Goal: Transaction & Acquisition: Purchase product/service

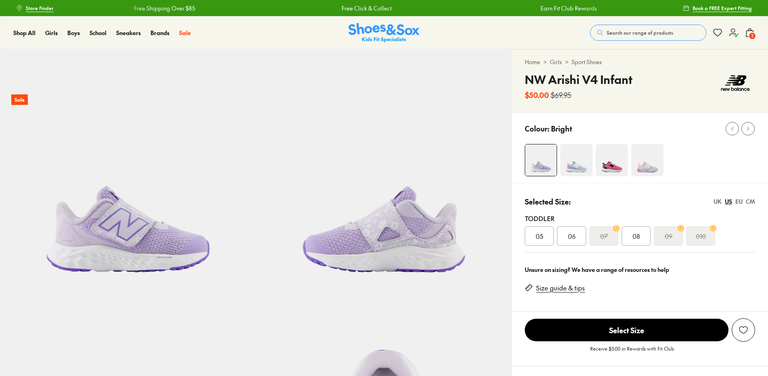
select select "*"
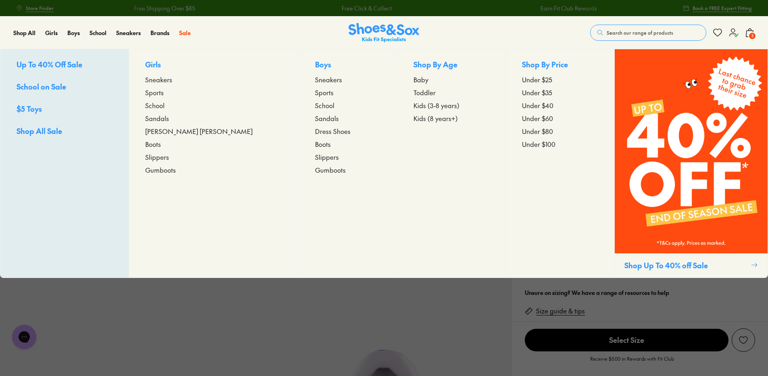
click at [315, 142] on span "Boots" at bounding box center [323, 144] width 16 height 10
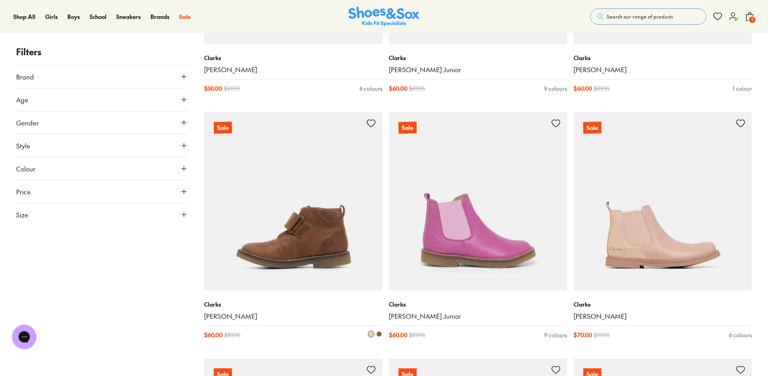
scroll to position [807, 0]
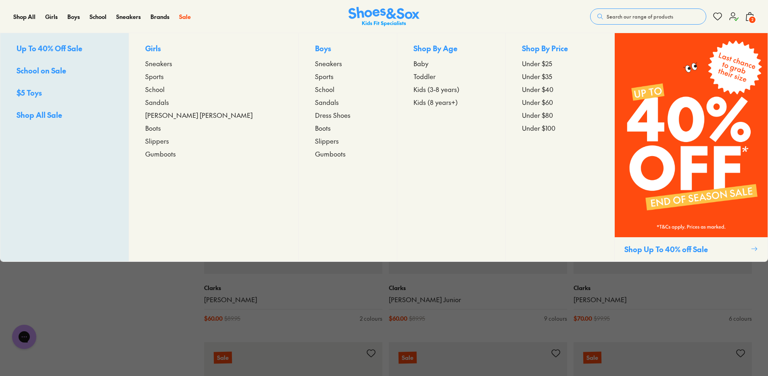
click at [172, 63] on span "Sneakers" at bounding box center [158, 63] width 27 height 10
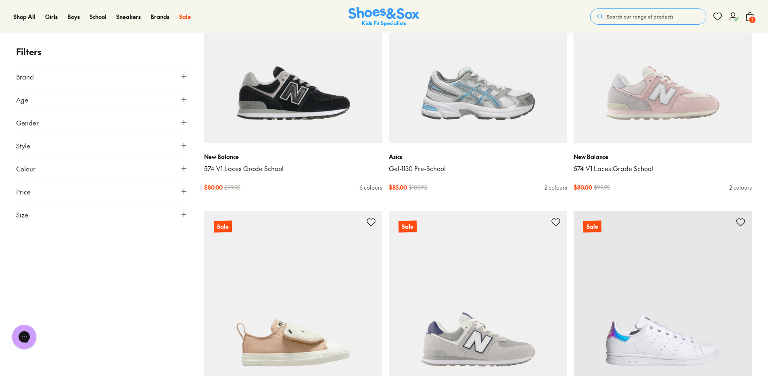
scroll to position [807, 0]
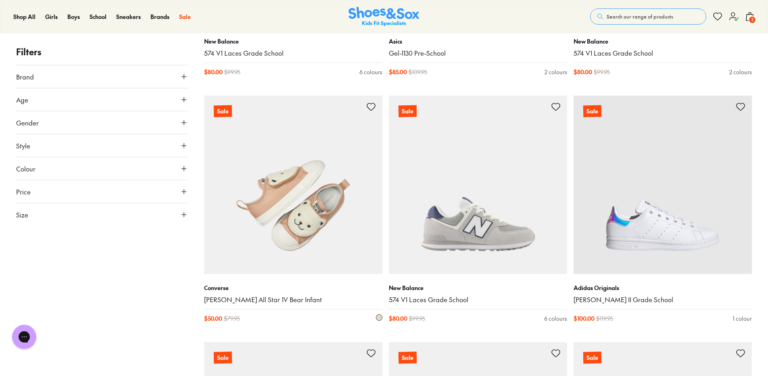
click at [270, 221] on img at bounding box center [293, 185] width 178 height 178
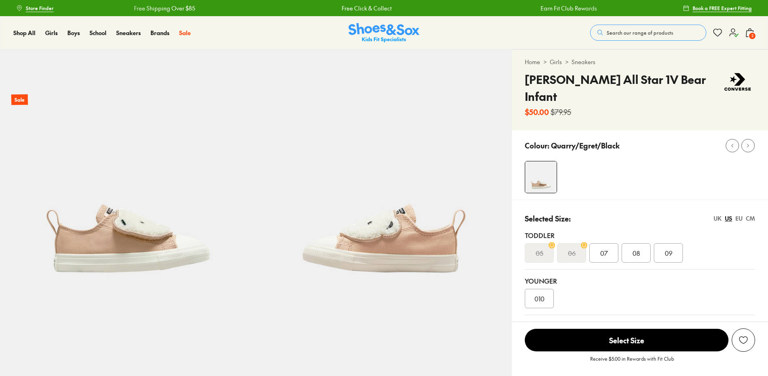
click at [736, 214] on div "EU" at bounding box center [738, 218] width 7 height 8
select select "*"
click at [668, 248] on span "25" at bounding box center [668, 253] width 7 height 10
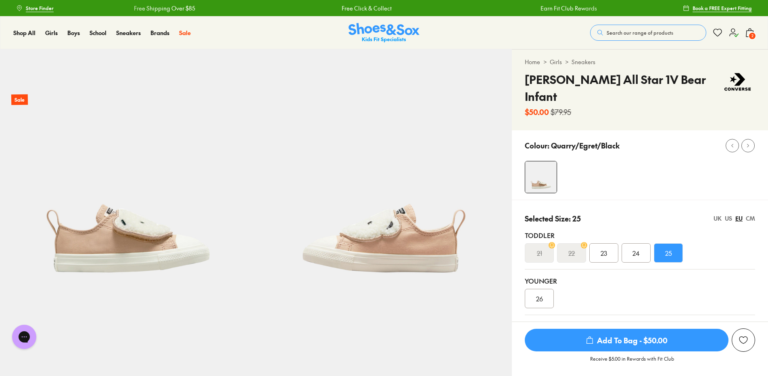
click at [632, 347] on span "Add To Bag - $50.00" at bounding box center [627, 340] width 204 height 23
